Goal: Use online tool/utility: Utilize a website feature to perform a specific function

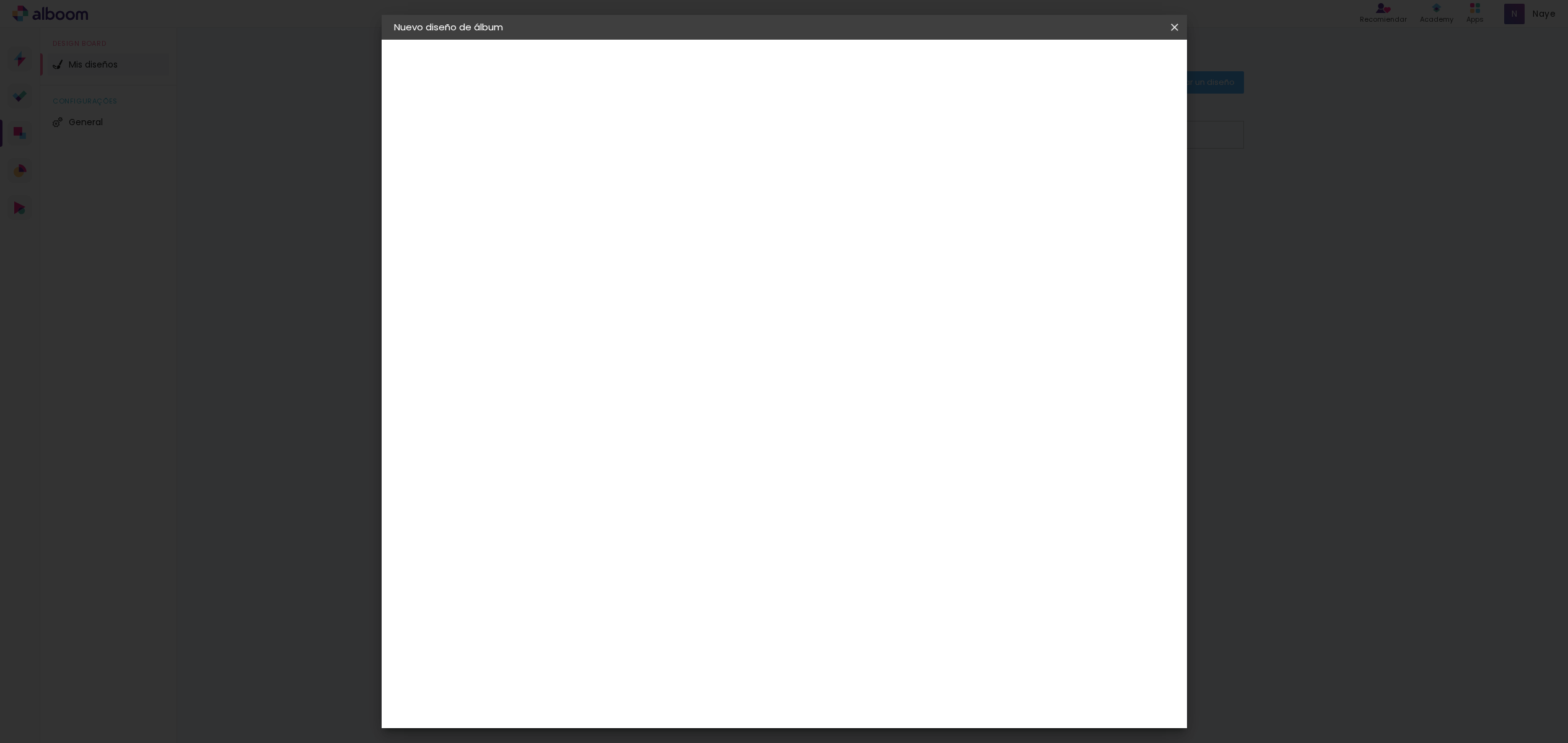
click at [1168, 31] on iron-icon at bounding box center [1175, 27] width 15 height 12
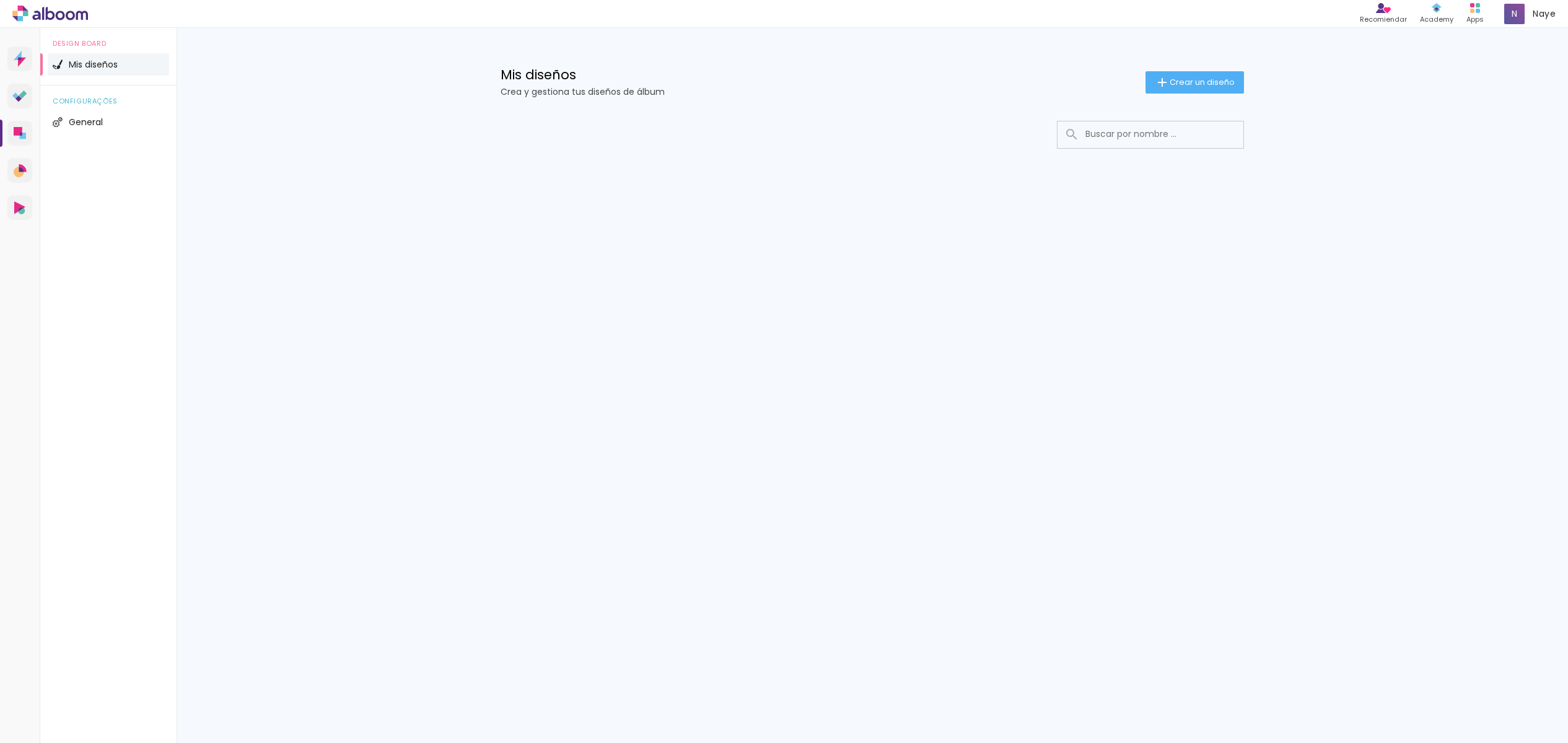
scroll to position [0, 1]
click at [1481, 15] on div "Apps" at bounding box center [1475, 19] width 17 height 11
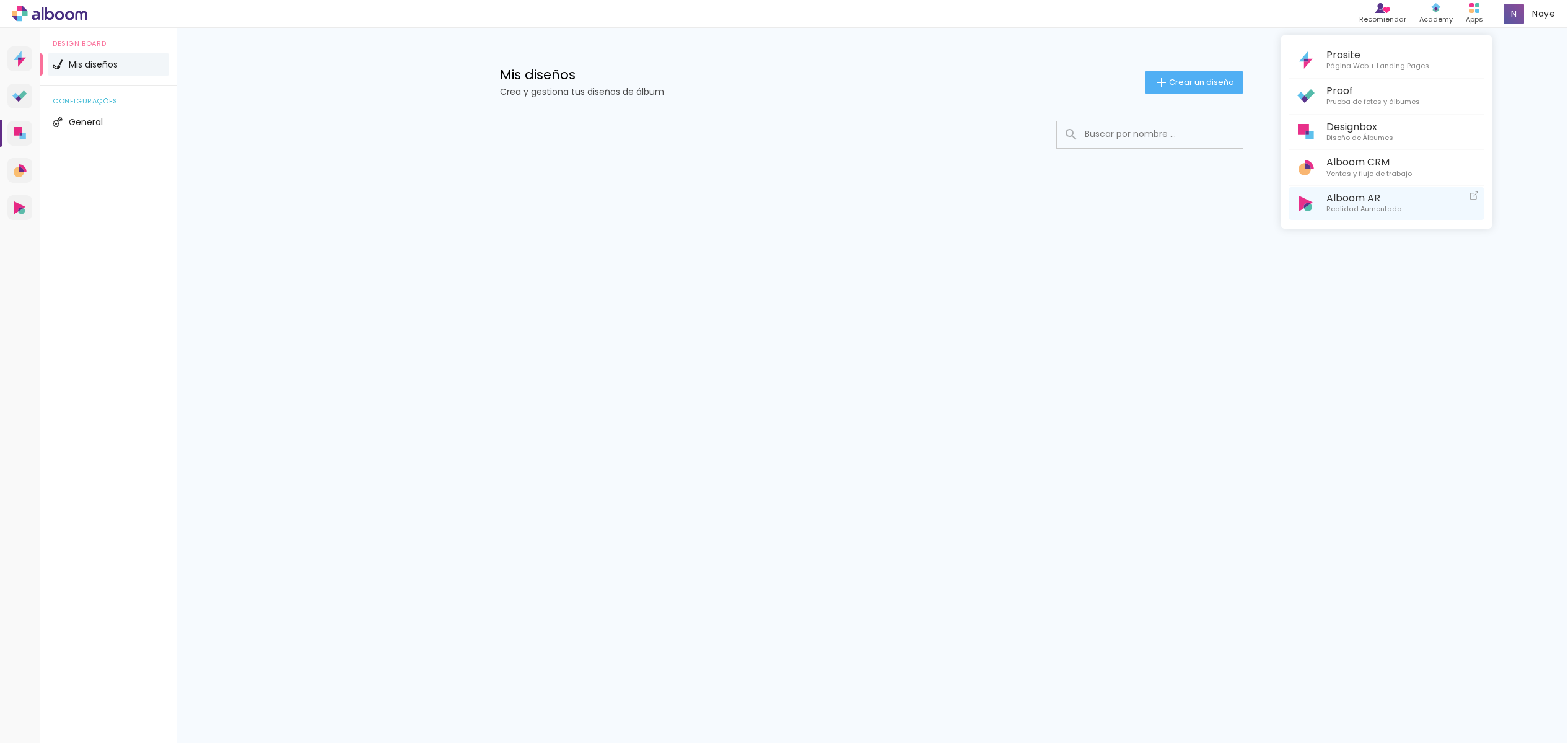
click at [1411, 199] on link "Alboom AR Realidad Aumentada" at bounding box center [1387, 203] width 196 height 33
